Goal: Information Seeking & Learning: Learn about a topic

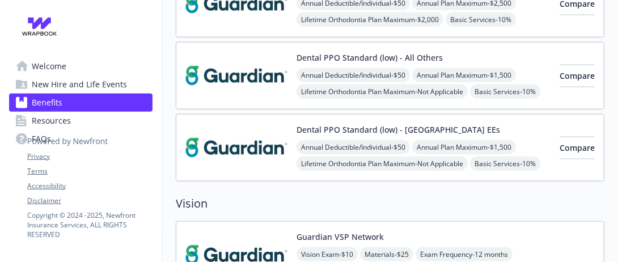
scroll to position [567, 0]
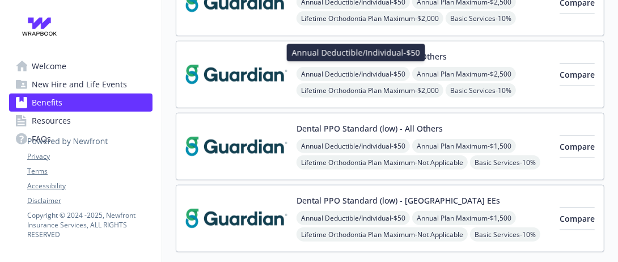
click at [398, 67] on span "Annual Deductible/Individual - $50" at bounding box center [352, 74] width 113 height 14
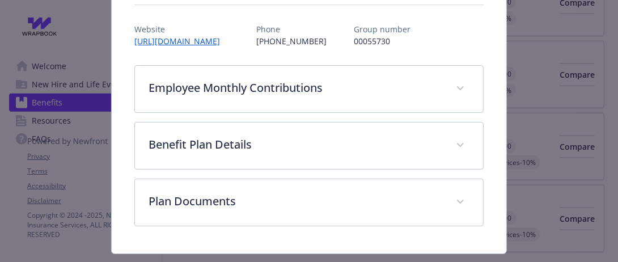
scroll to position [161, 0]
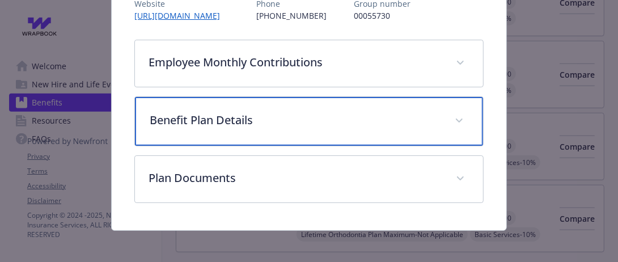
click at [386, 112] on p "Benefit Plan Details" at bounding box center [295, 120] width 291 height 17
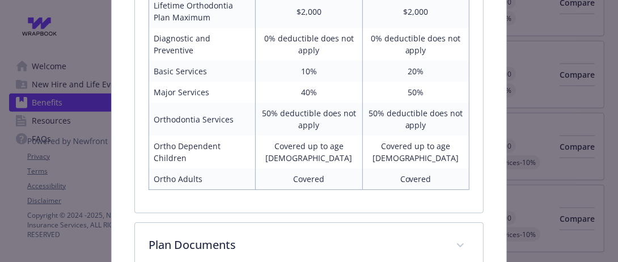
scroll to position [445, 0]
